Goal: Navigation & Orientation: Go to known website

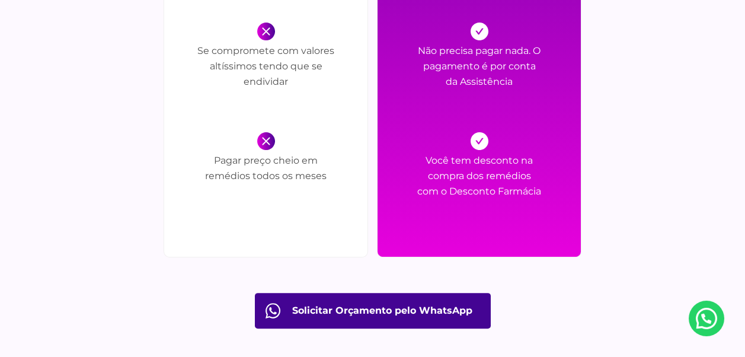
scroll to position [1777, 0]
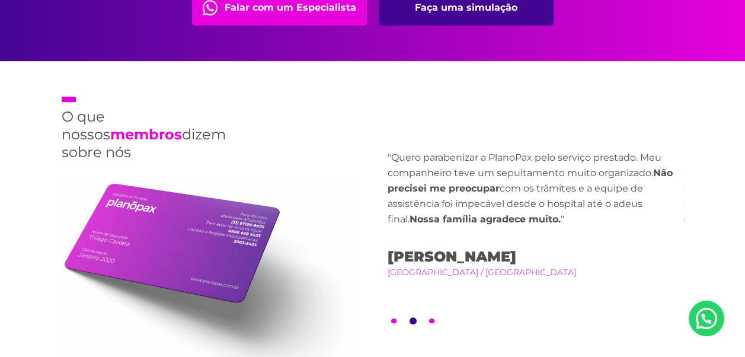
scroll to position [2725, 0]
